Goal: Find contact information: Find contact information

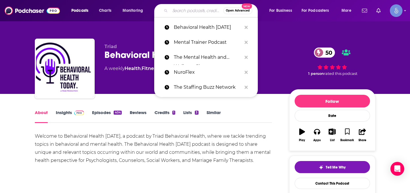
type input "Hearing Wellness Journey Podcast"
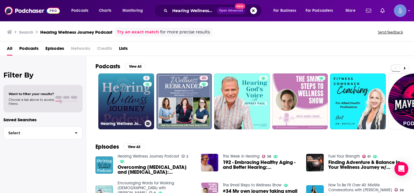
click at [128, 90] on link "2 Hearing Wellness Journey Podcast" at bounding box center [126, 101] width 56 height 56
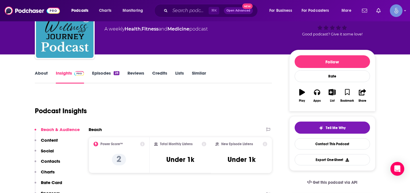
scroll to position [41, 0]
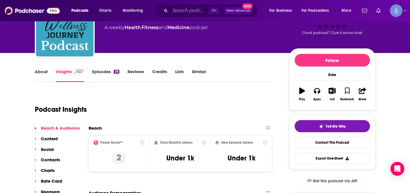
click at [40, 72] on link "About" at bounding box center [41, 75] width 13 height 13
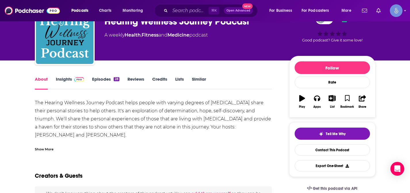
scroll to position [35, 0]
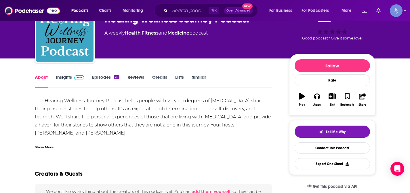
click at [66, 78] on link "Insights" at bounding box center [70, 80] width 28 height 13
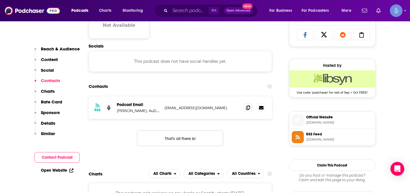
scroll to position [384, 0]
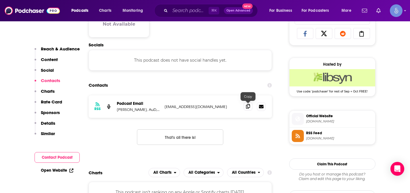
click at [246, 109] on span at bounding box center [248, 106] width 9 height 9
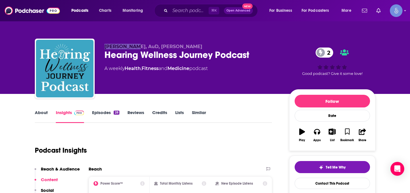
drag, startPoint x: 105, startPoint y: 47, endPoint x: 138, endPoint y: 48, distance: 33.7
click at [138, 48] on span "[PERSON_NAME], AuD, [PERSON_NAME]" at bounding box center [153, 46] width 98 height 5
copy span "[PERSON_NAME]"
click at [187, 10] on input "Search podcasts, credits, & more..." at bounding box center [189, 10] width 39 height 9
paste input "Hear Here Podcast"
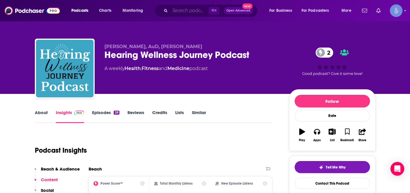
type input "Hear Here Podcast"
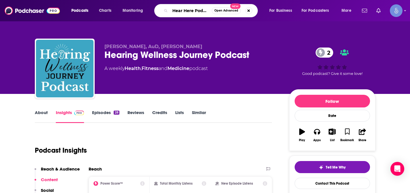
scroll to position [0, 3]
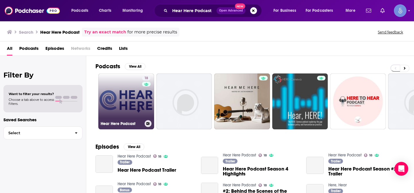
click at [130, 87] on link "18 Hear Here Podcast" at bounding box center [126, 101] width 56 height 56
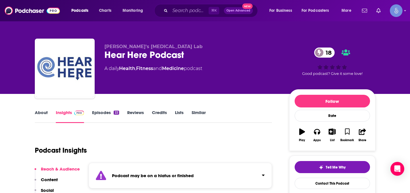
click at [263, 174] on icon "Click to expand status details" at bounding box center [263, 174] width 3 height 1
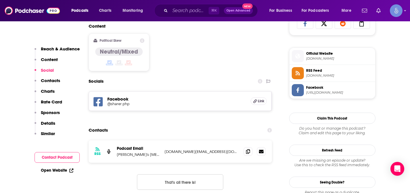
scroll to position [401, 0]
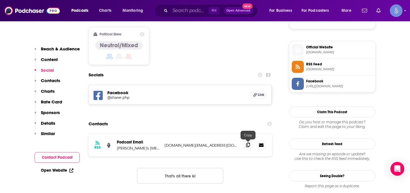
click at [248, 147] on icon at bounding box center [248, 144] width 4 height 5
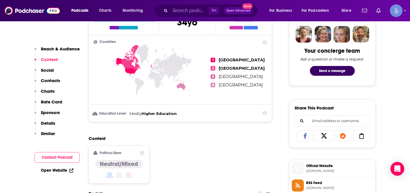
scroll to position [0, 0]
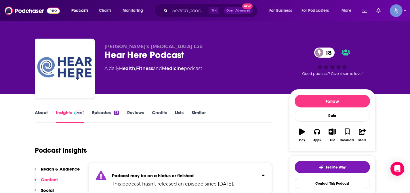
click at [43, 113] on link "About" at bounding box center [41, 116] width 13 height 13
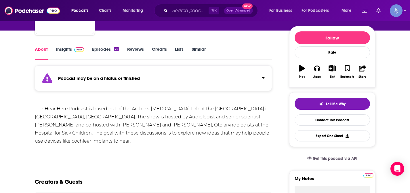
scroll to position [70, 0]
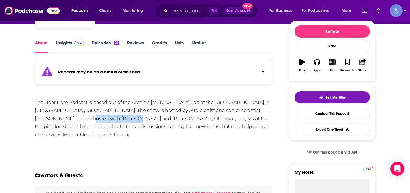
drag, startPoint x: 47, startPoint y: 119, endPoint x: 89, endPoint y: 119, distance: 42.8
click at [89, 119] on div "The Hear Here Podcast is based out of the Archie's [MEDICAL_DATA] Lab at the [G…" at bounding box center [153, 118] width 237 height 40
copy div "[PERSON_NAME]"
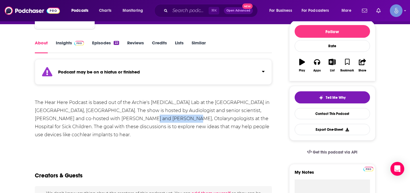
drag, startPoint x: 102, startPoint y: 119, endPoint x: 138, endPoint y: 118, distance: 35.7
click at [138, 118] on div "The Hear Here Podcast is based out of the Archie's [MEDICAL_DATA] Lab at the [G…" at bounding box center [153, 118] width 237 height 40
copy div "[PERSON_NAME]"
drag, startPoint x: 141, startPoint y: 119, endPoint x: 180, endPoint y: 120, distance: 38.8
click at [180, 120] on div "The Hear Here Podcast is based out of the Archie's [MEDICAL_DATA] Lab at the [G…" at bounding box center [153, 118] width 237 height 40
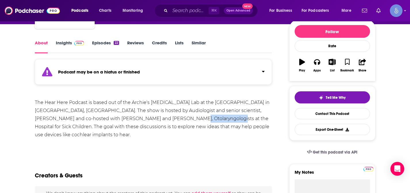
copy div "Otolaryngologists"
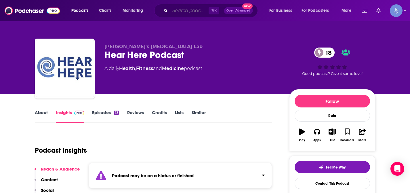
click at [183, 12] on input "Search podcasts, credits, & more..." at bounding box center [189, 10] width 39 height 9
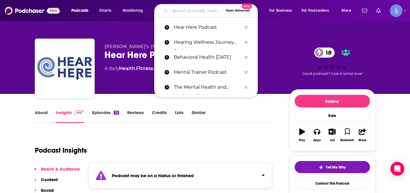
paste input "Happy Hearing"
type input "Happy Hearing"
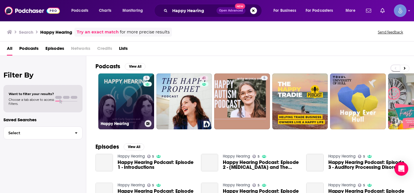
click at [129, 89] on link "5 Happy Hearing" at bounding box center [126, 101] width 56 height 56
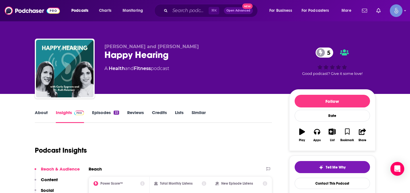
scroll to position [40, 0]
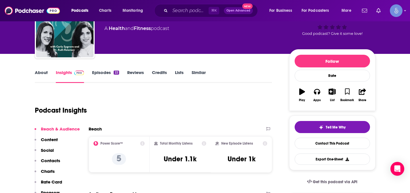
click at [39, 74] on link "About" at bounding box center [41, 76] width 13 height 13
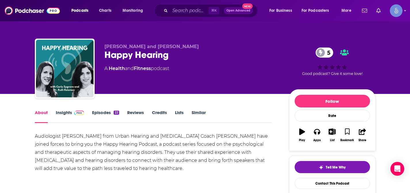
click at [70, 112] on link "Insights" at bounding box center [70, 116] width 28 height 13
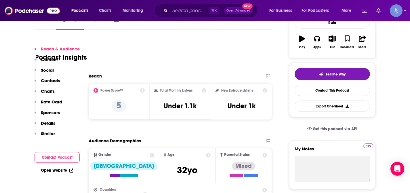
scroll to position [106, 0]
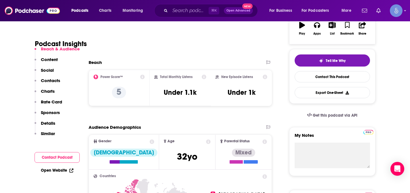
click at [47, 80] on p "Contacts" at bounding box center [50, 80] width 19 height 5
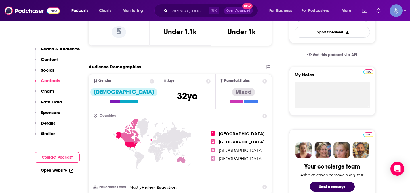
scroll to position [386, 0]
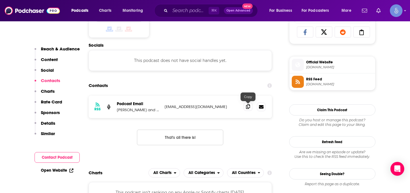
click at [248, 108] on icon at bounding box center [248, 106] width 4 height 5
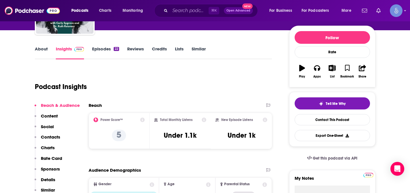
scroll to position [0, 0]
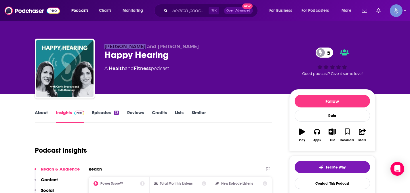
drag, startPoint x: 106, startPoint y: 47, endPoint x: 136, endPoint y: 48, distance: 30.8
click at [136, 48] on span "[PERSON_NAME] and [PERSON_NAME]" at bounding box center [151, 46] width 94 height 5
copy span "[PERSON_NAME]"
drag, startPoint x: 150, startPoint y: 48, endPoint x: 196, endPoint y: 44, distance: 46.1
click at [196, 44] on p "[PERSON_NAME] and [PERSON_NAME]" at bounding box center [191, 46] width 175 height 5
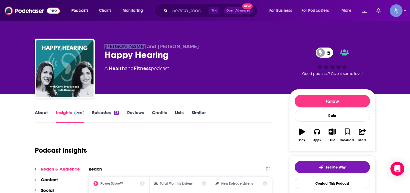
copy span "[PERSON_NAME]"
click at [41, 115] on link "About" at bounding box center [41, 116] width 13 height 13
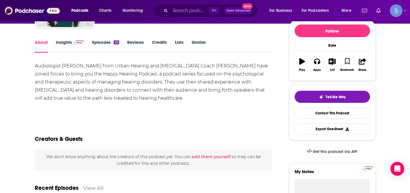
scroll to position [72, 0]
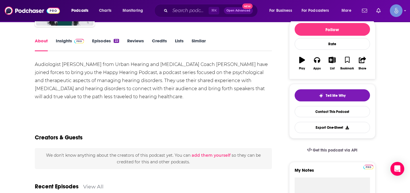
click at [72, 41] on span at bounding box center [78, 40] width 12 height 5
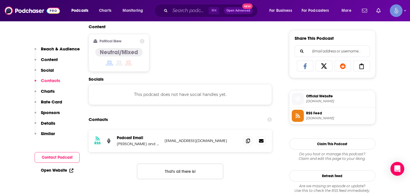
scroll to position [384, 0]
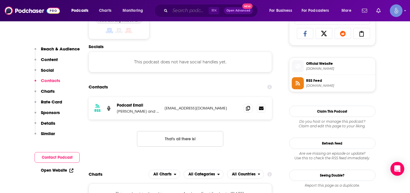
click at [187, 10] on input "Search podcasts, credits, & more..." at bounding box center [189, 10] width 39 height 9
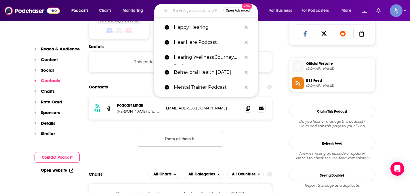
paste input "The HearingTracker Podcast"
type input "The HearingTracker Podcast"
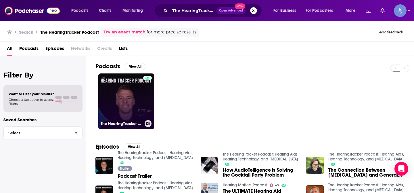
click at [127, 93] on link "The HearingTracker Podcast: Hearing Aids, Hearing Technology, and [MEDICAL_DATA]" at bounding box center [126, 101] width 56 height 56
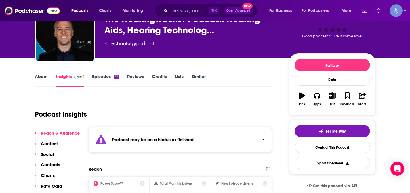
scroll to position [39, 0]
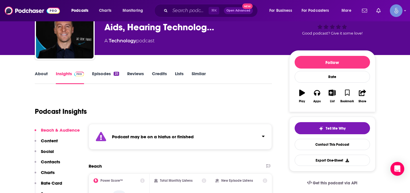
click at [265, 138] on div "Podcast may be on a hiatus or finished" at bounding box center [180, 137] width 183 height 26
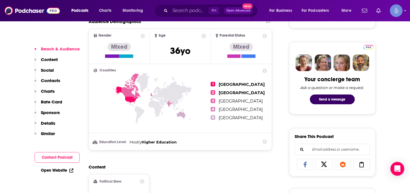
scroll to position [0, 0]
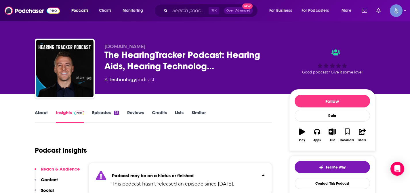
click at [36, 117] on link "About" at bounding box center [41, 116] width 13 height 13
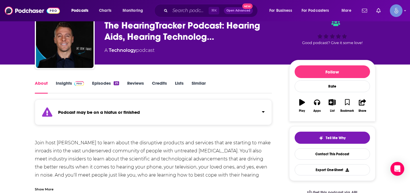
scroll to position [30, 0]
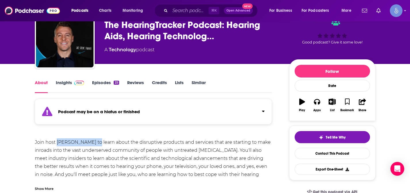
drag, startPoint x: 57, startPoint y: 143, endPoint x: 93, endPoint y: 145, distance: 36.0
click at [93, 145] on div "Join host [PERSON_NAME] to learn about the disruptive products and services tha…" at bounding box center [153, 162] width 237 height 48
copy div "[PERSON_NAME]"
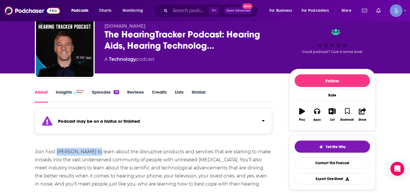
scroll to position [12, 0]
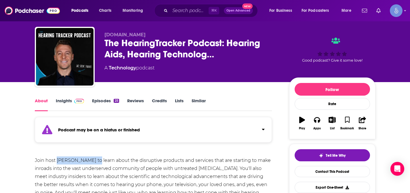
click at [71, 101] on link "Insights" at bounding box center [70, 104] width 28 height 13
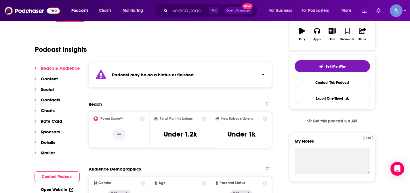
scroll to position [10, 0]
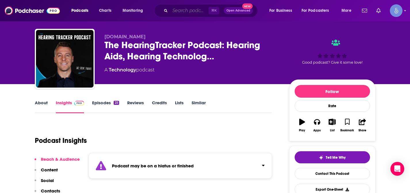
click at [191, 11] on input "Search podcasts, credits, & more..." at bounding box center [189, 10] width 39 height 9
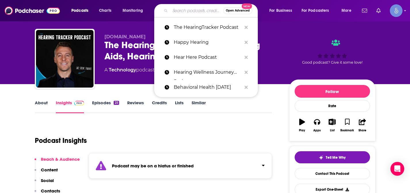
paste input "Your Brain On... [MEDICAL_DATA]"
type input "Your Brain On... [MEDICAL_DATA]"
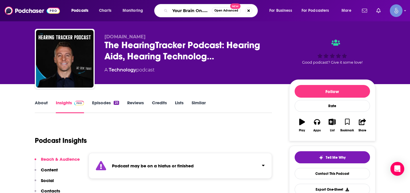
scroll to position [0, 24]
